Goal: Check status: Check status

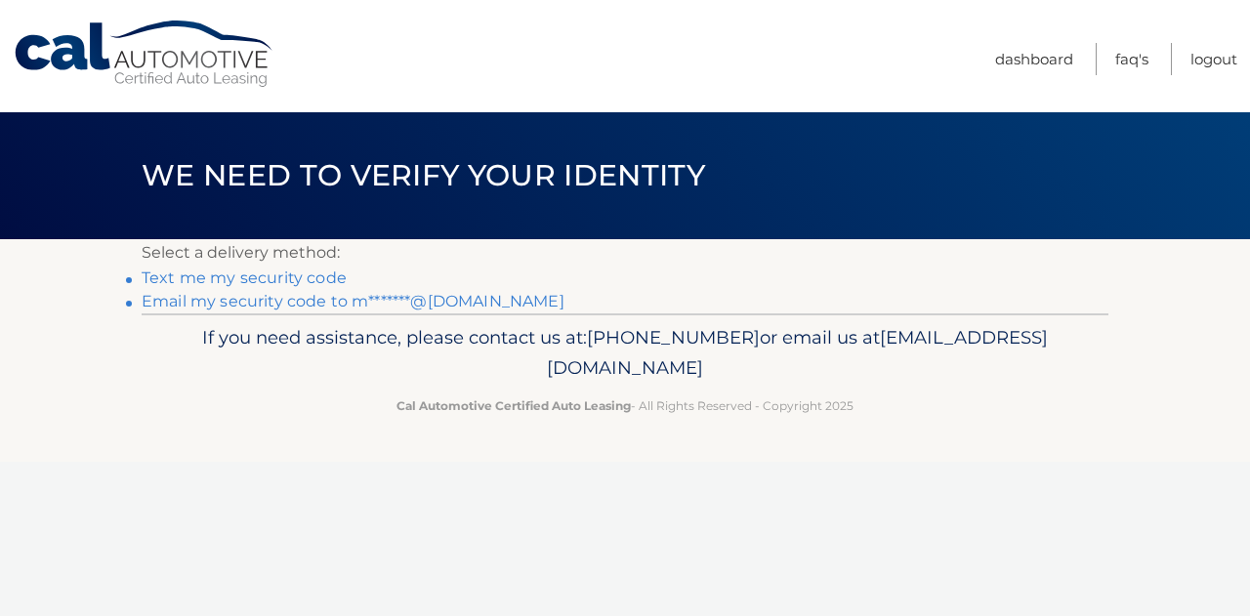
click at [454, 303] on link "Email my security code to m*******@gmail.com" at bounding box center [353, 301] width 423 height 19
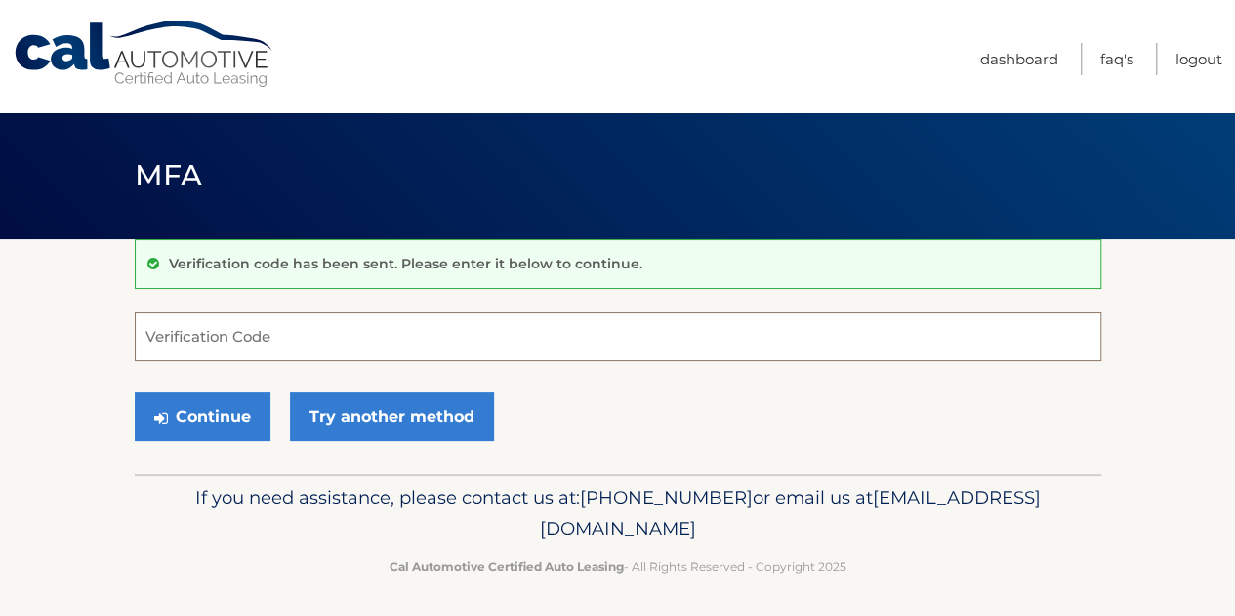
click at [439, 335] on input "Verification Code" at bounding box center [618, 336] width 967 height 49
paste input "611175"
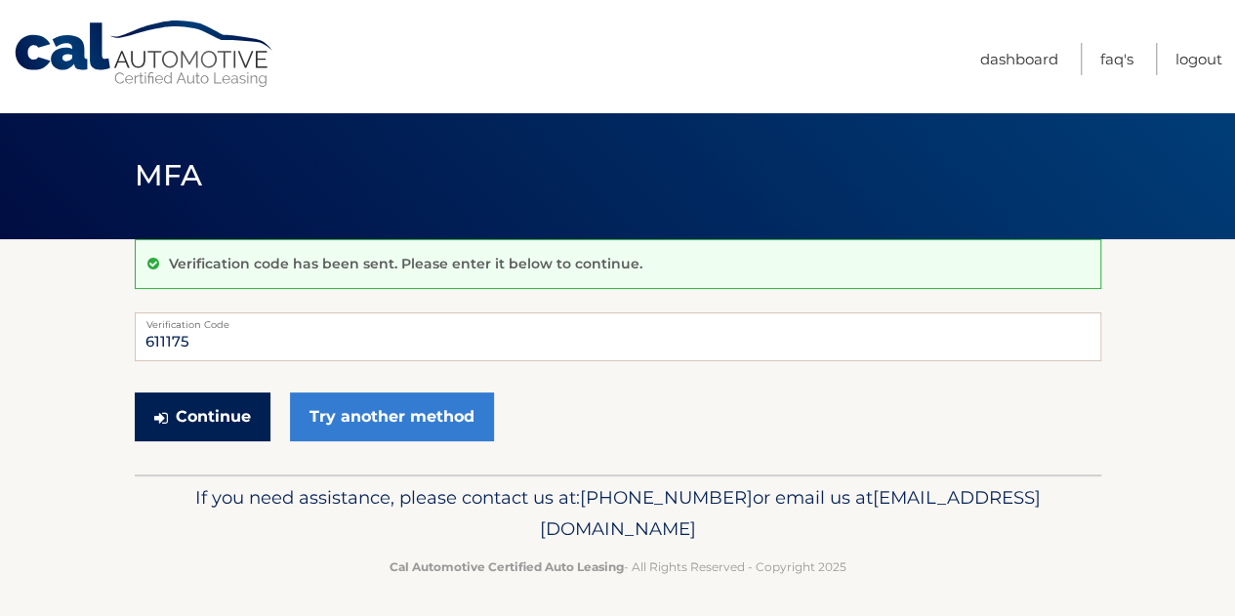
click at [205, 417] on button "Continue" at bounding box center [203, 416] width 136 height 49
type input "611175"
click at [240, 416] on button "Continue" at bounding box center [203, 416] width 136 height 49
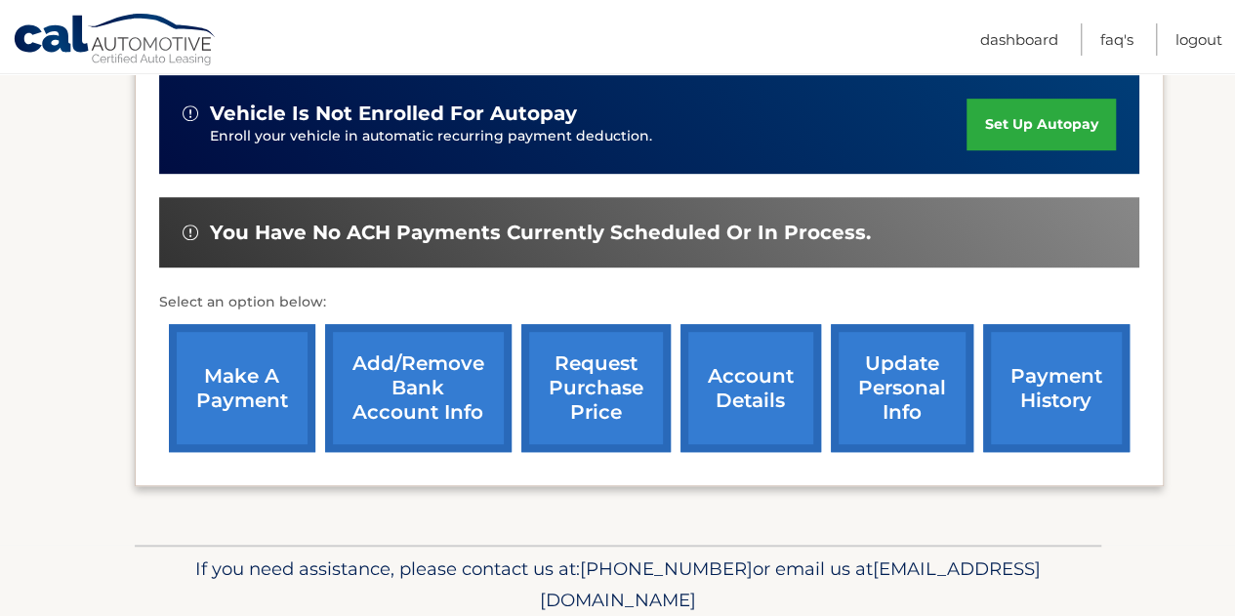
scroll to position [499, 0]
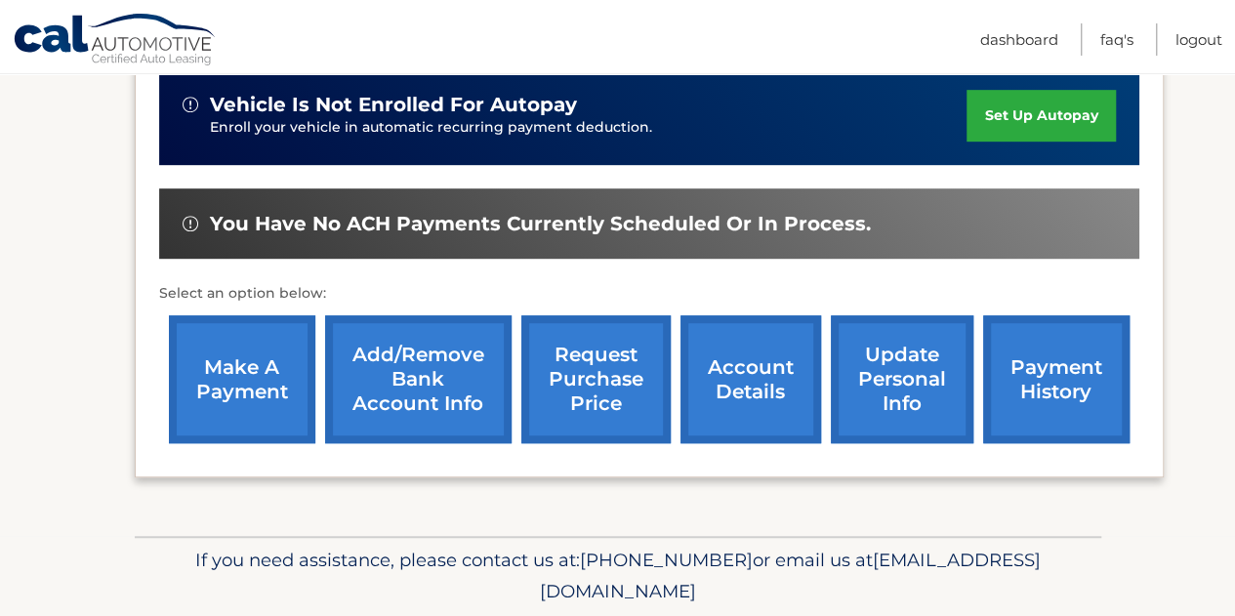
click at [746, 384] on link "account details" at bounding box center [750, 379] width 141 height 128
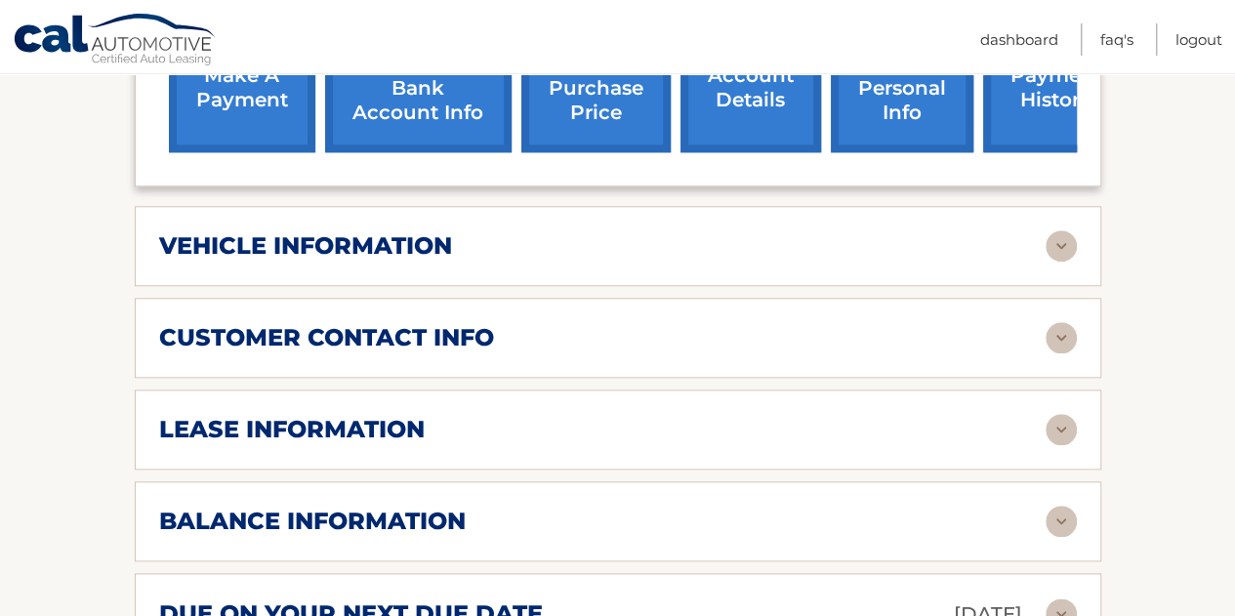
scroll to position [857, 0]
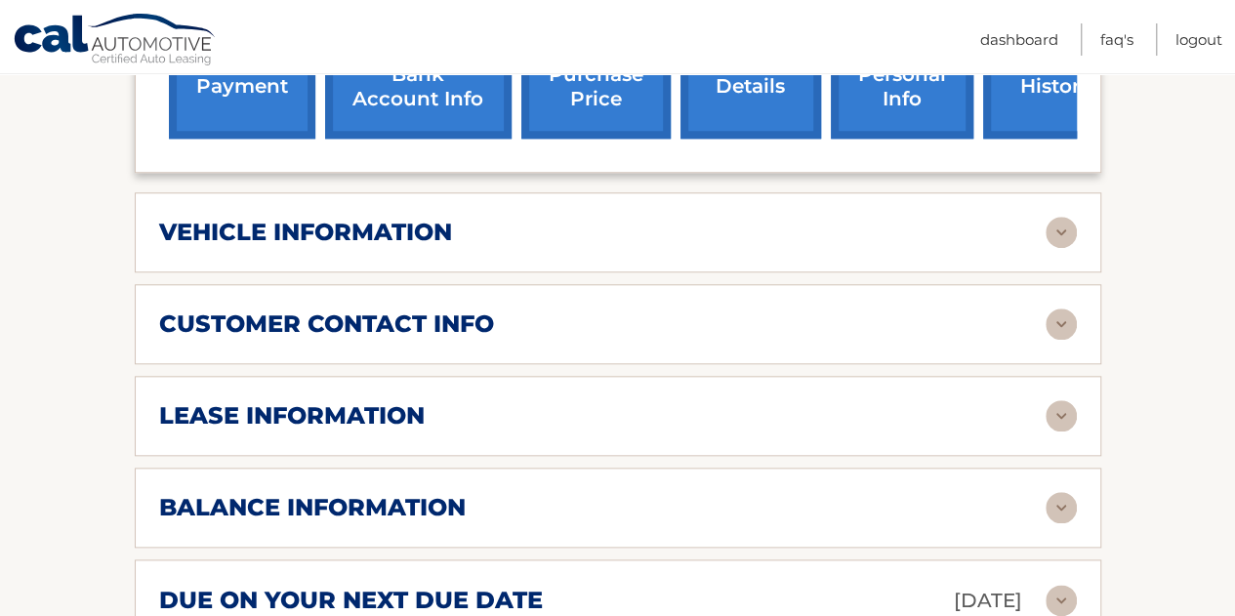
click at [1060, 400] on img at bounding box center [1061, 415] width 31 height 31
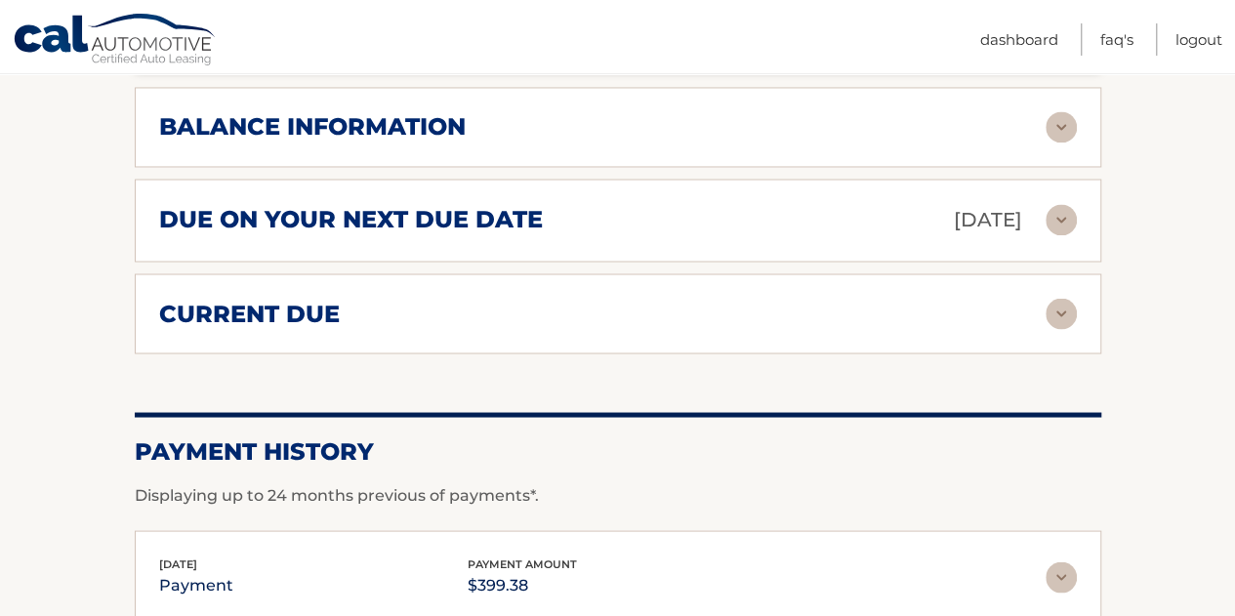
scroll to position [1663, 0]
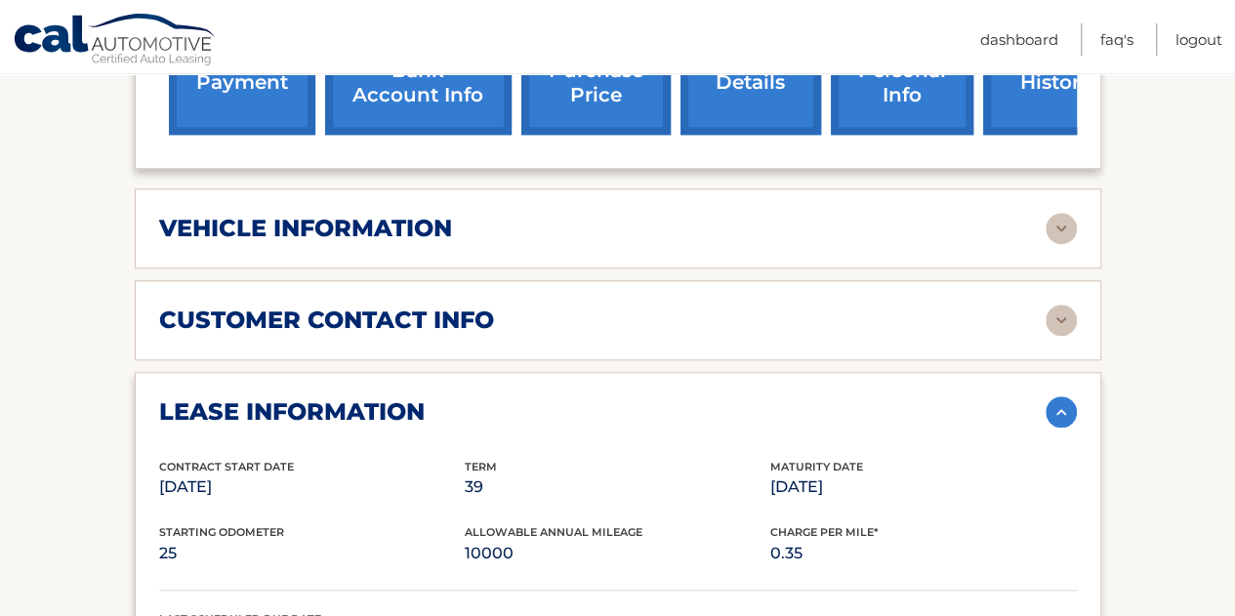
scroll to position [851, 0]
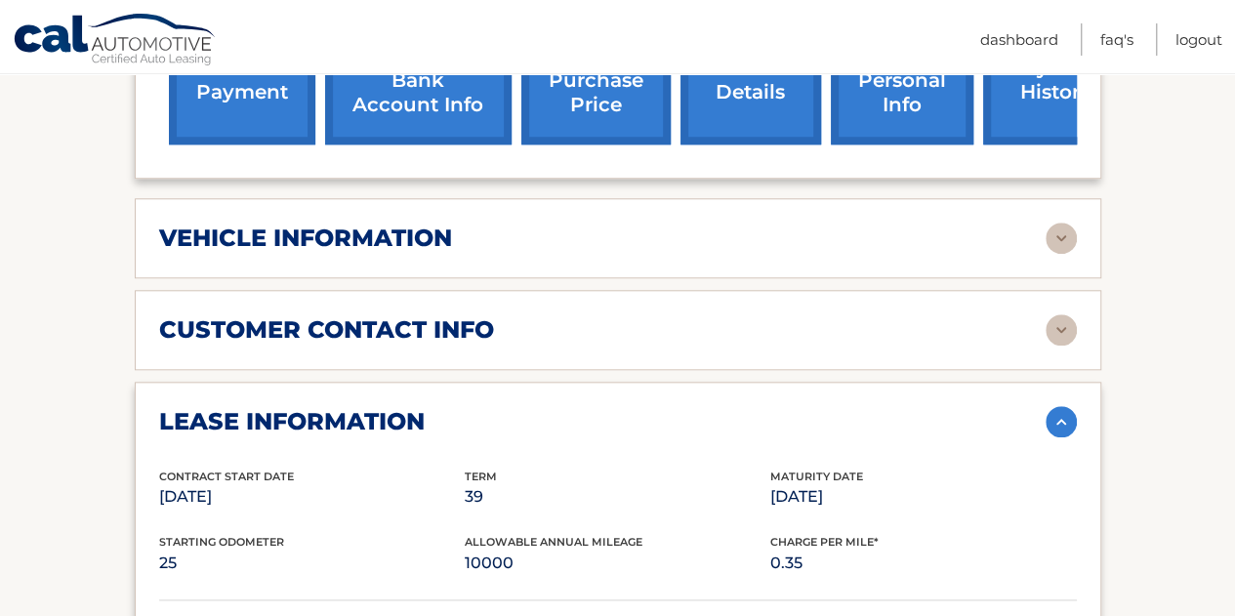
click at [1064, 314] on img at bounding box center [1061, 329] width 31 height 31
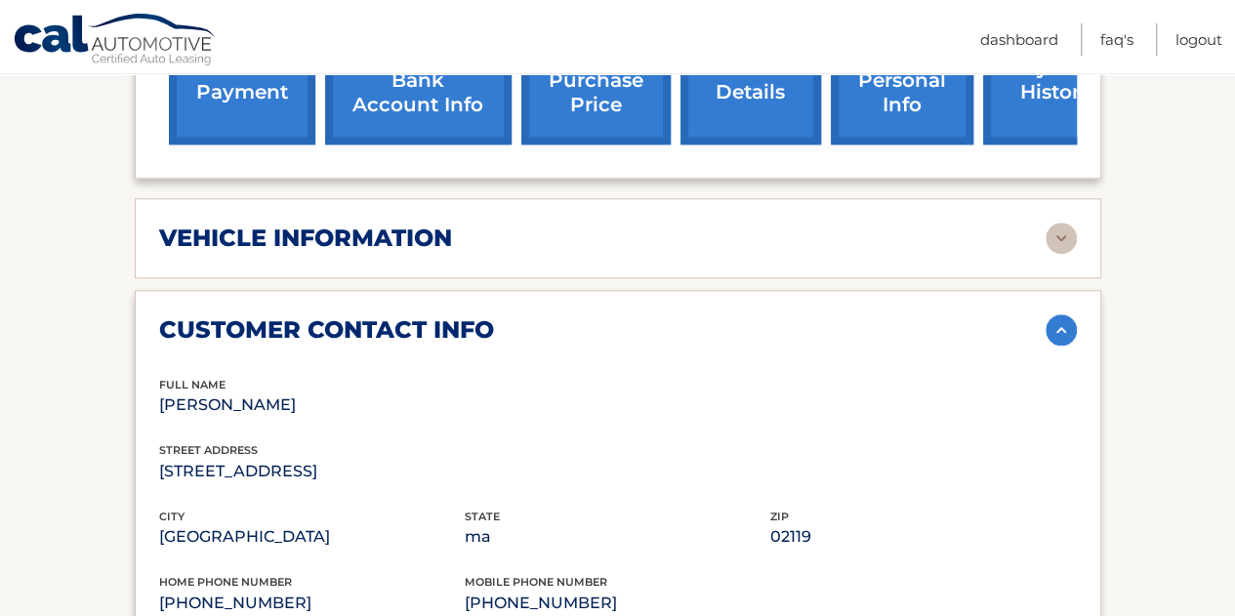
click at [1064, 223] on img at bounding box center [1061, 238] width 31 height 31
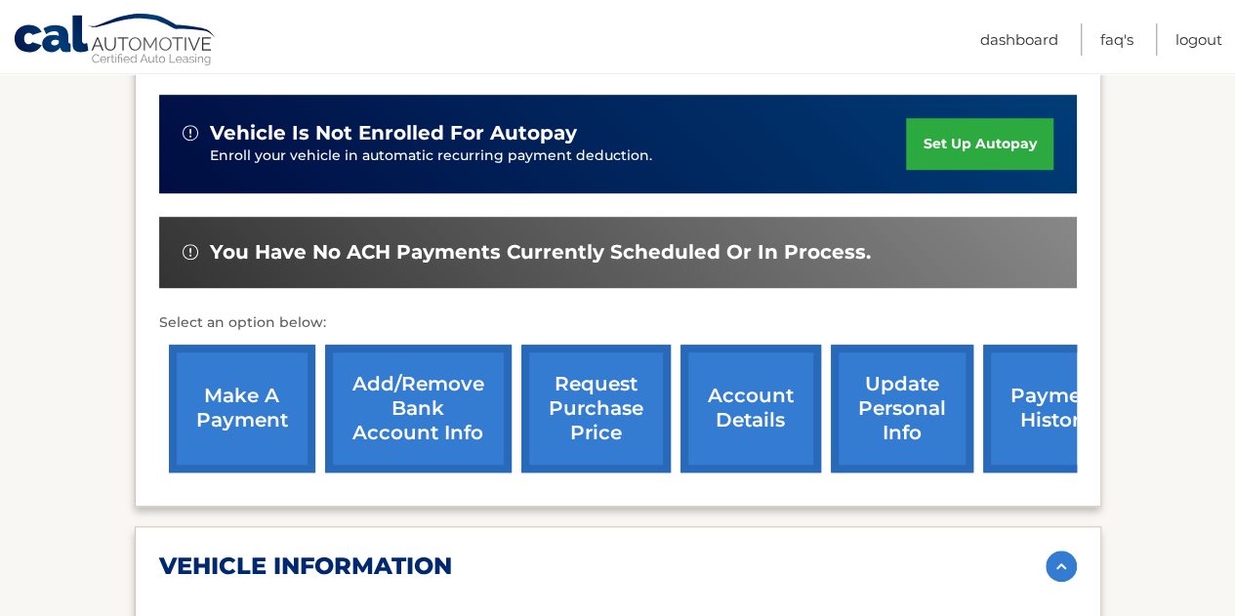
scroll to position [518, 0]
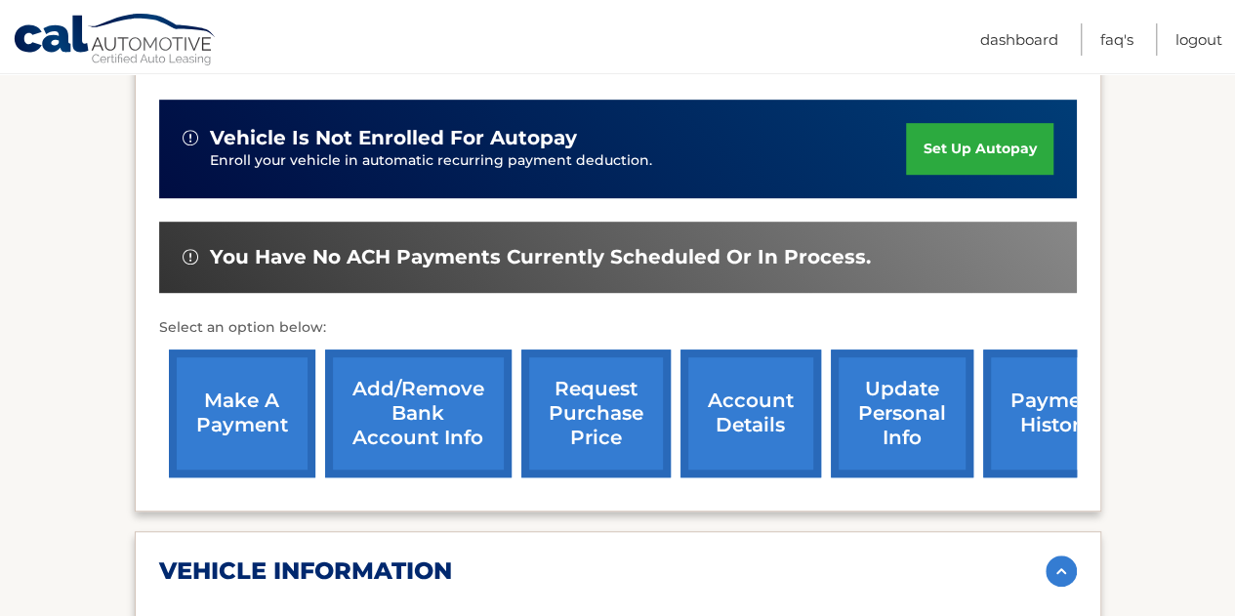
click at [1023, 397] on link "payment history" at bounding box center [1056, 414] width 146 height 128
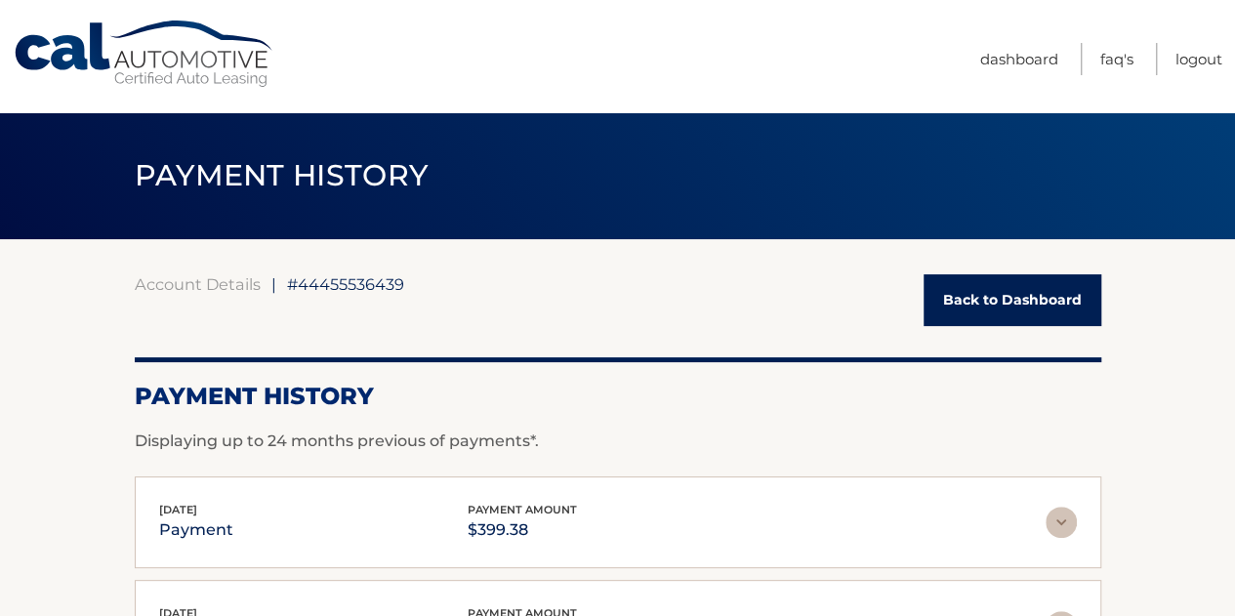
click at [988, 323] on link "Back to Dashboard" at bounding box center [1013, 300] width 178 height 52
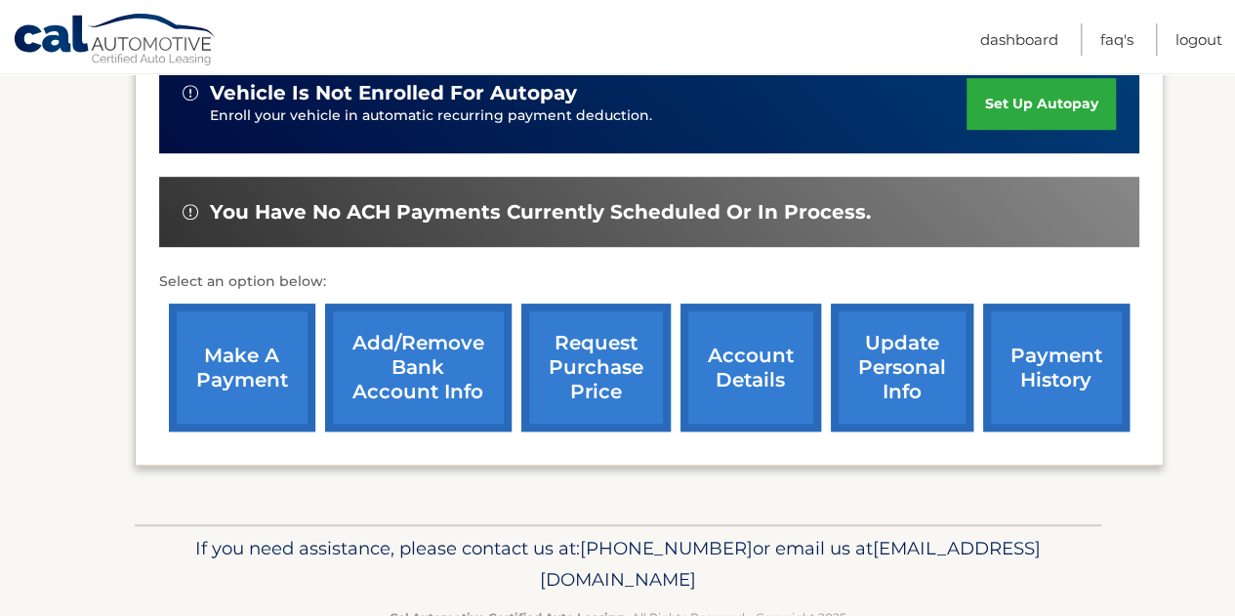
scroll to position [562, 0]
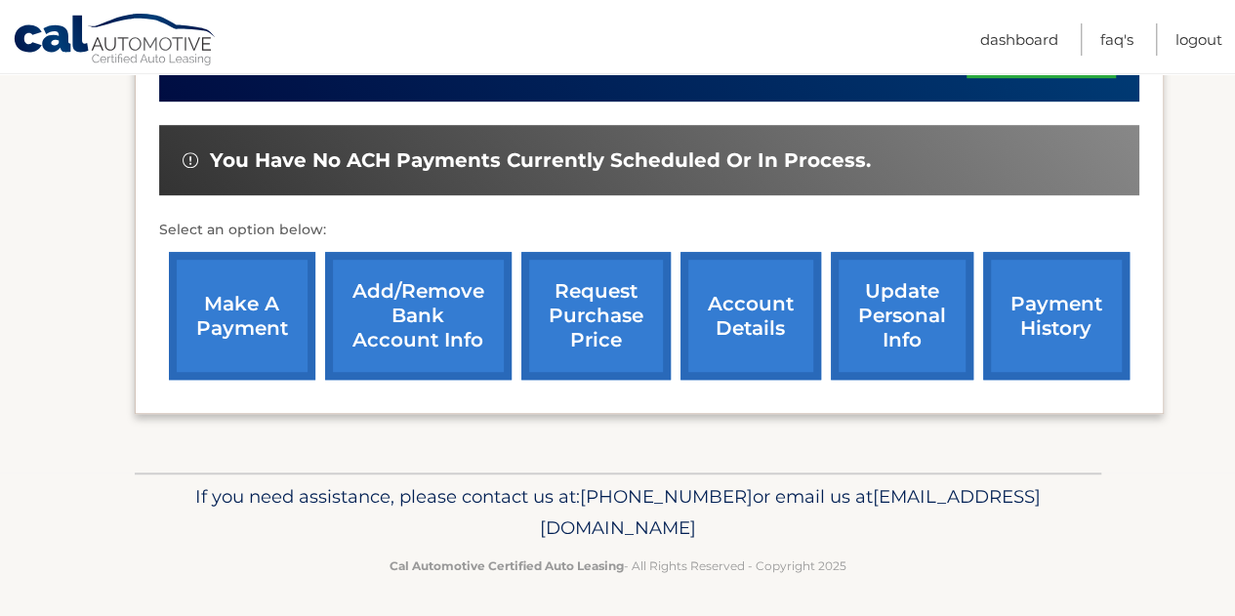
click at [755, 315] on link "account details" at bounding box center [750, 316] width 141 height 128
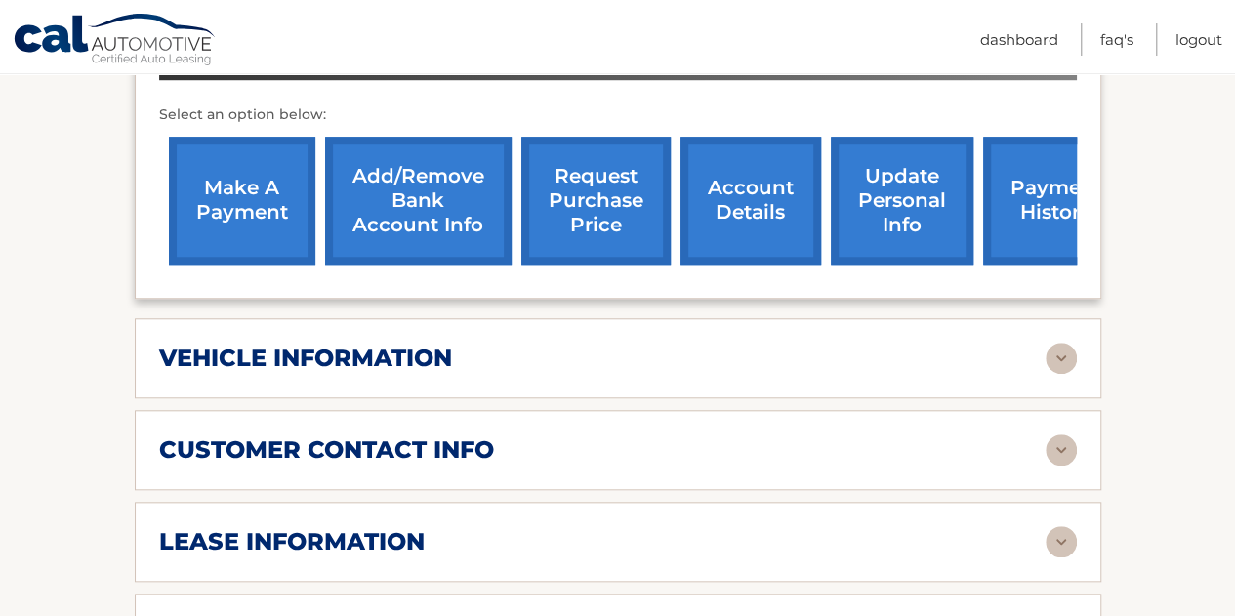
scroll to position [898, 0]
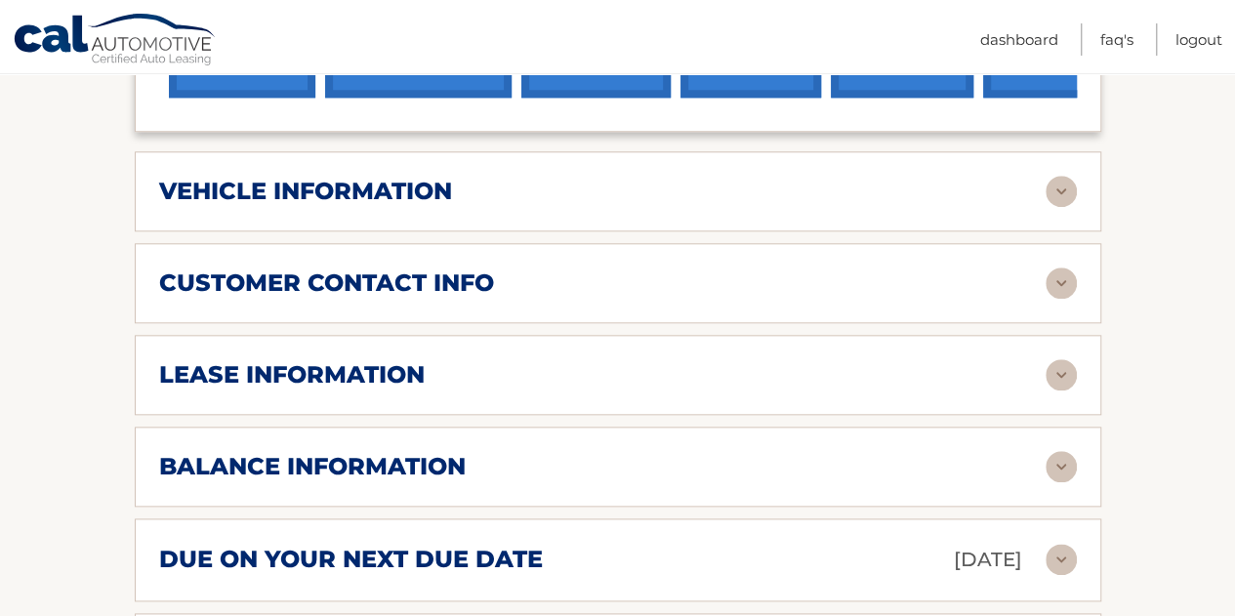
click at [1071, 451] on img at bounding box center [1061, 466] width 31 height 31
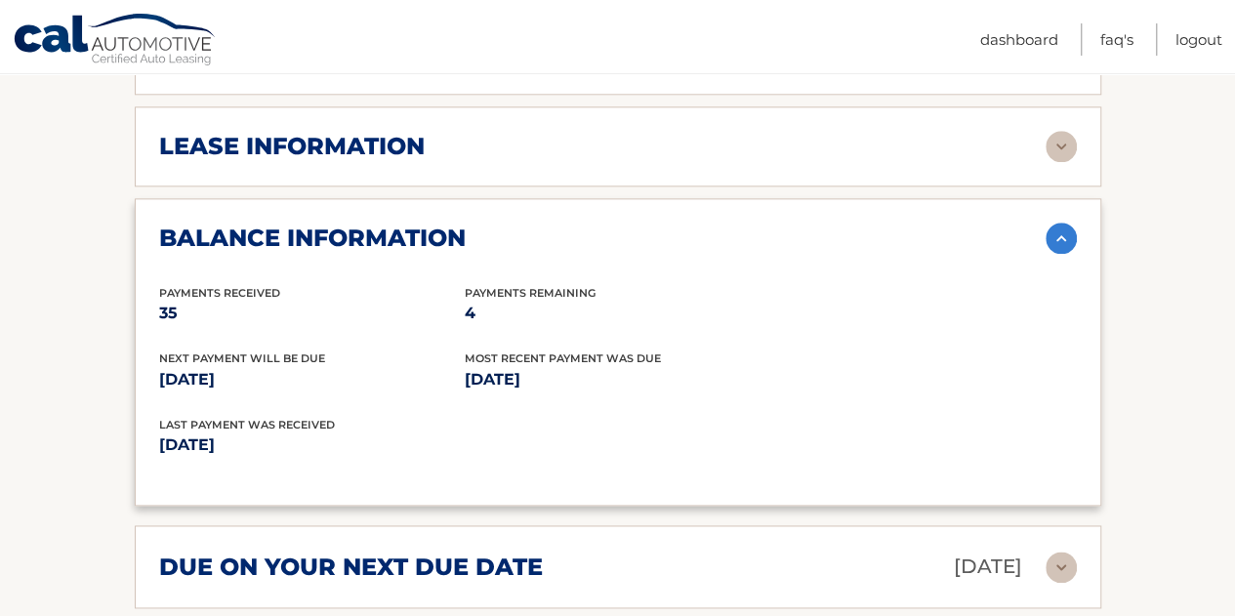
scroll to position [1121, 0]
